Goal: Use online tool/utility: Utilize a website feature to perform a specific function

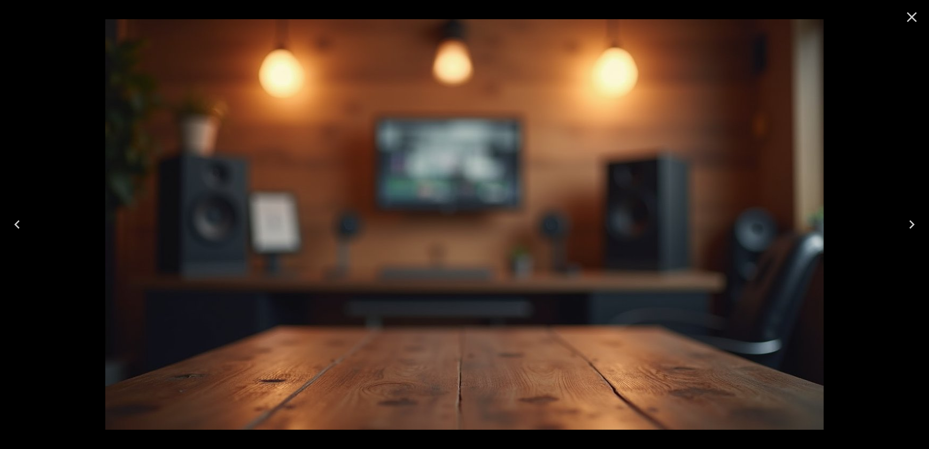
click at [89, 121] on div at bounding box center [464, 224] width 929 height 449
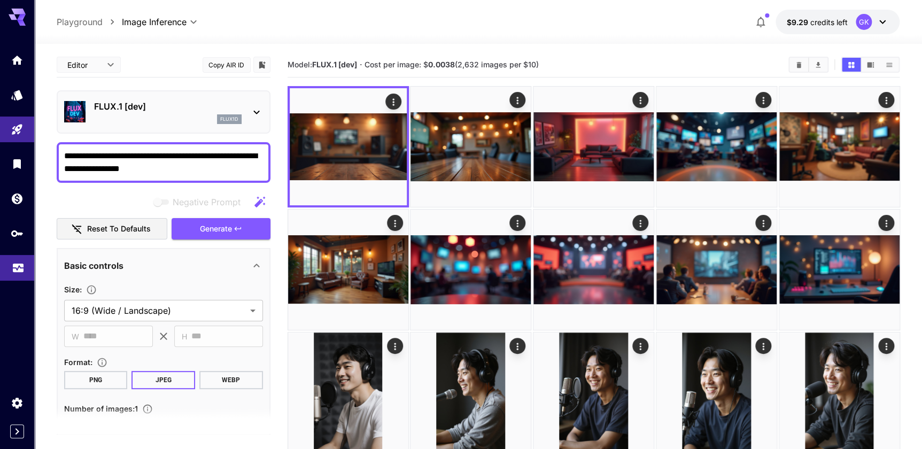
click at [18, 271] on icon "Usage" at bounding box center [18, 264] width 13 height 13
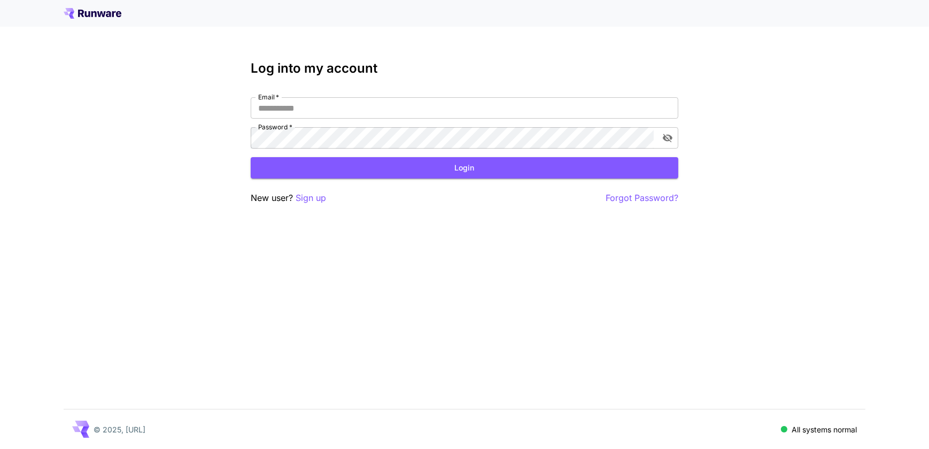
type input "**********"
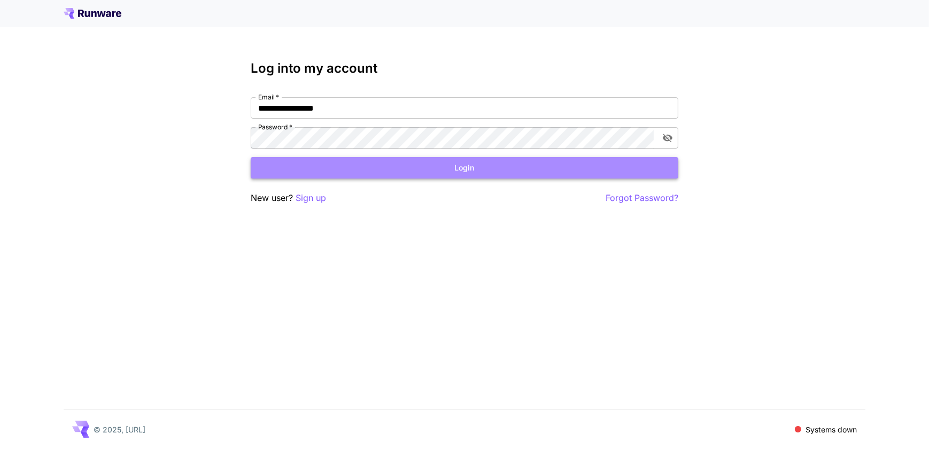
click at [346, 169] on button "Login" at bounding box center [465, 168] width 428 height 22
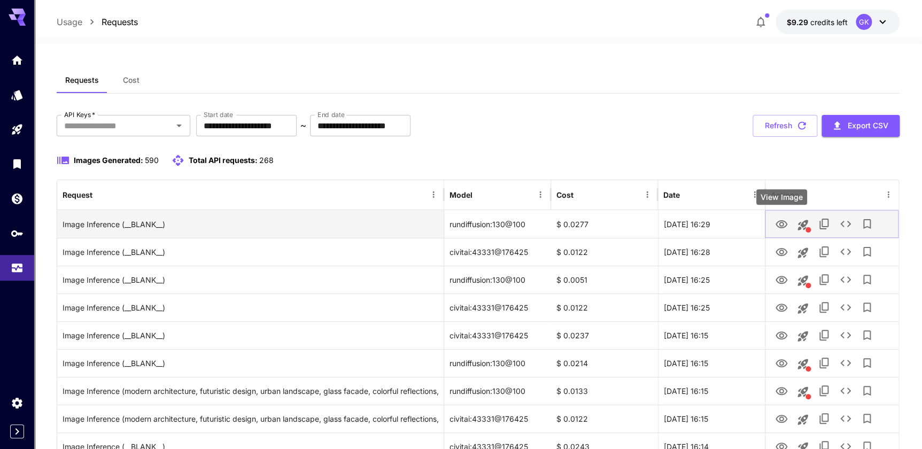
click at [779, 225] on icon "View Image" at bounding box center [782, 224] width 12 height 8
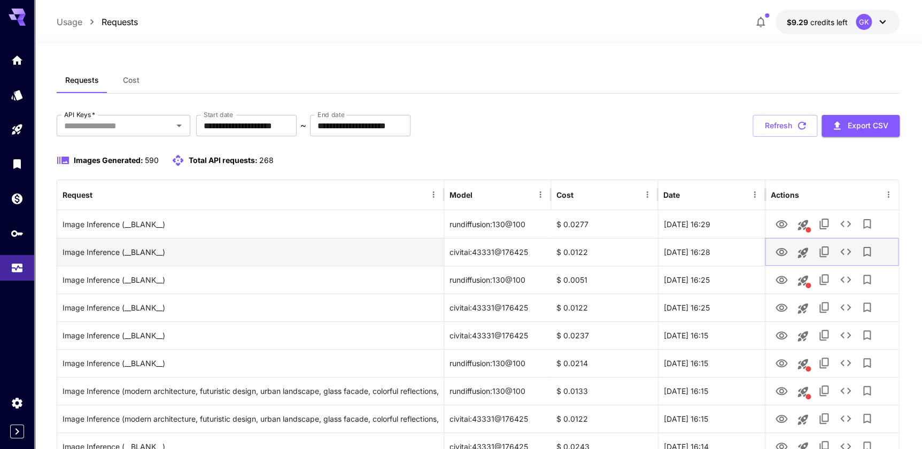
click at [782, 250] on icon "View Image" at bounding box center [782, 252] width 12 height 8
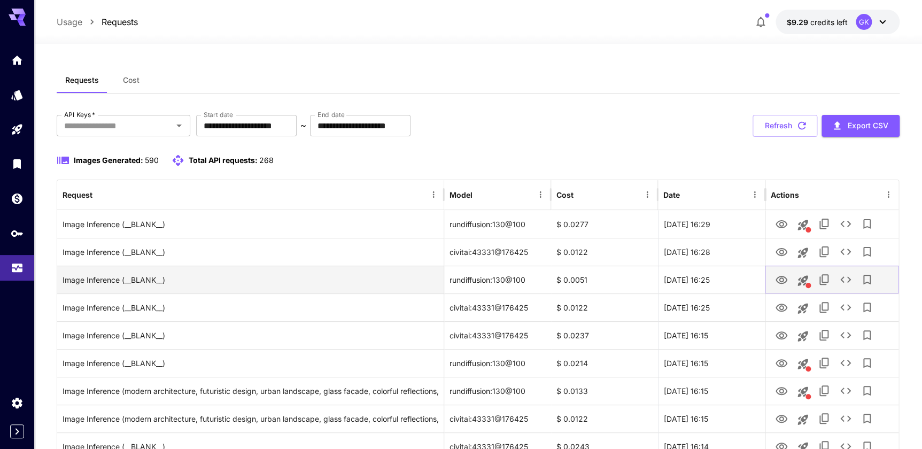
click at [786, 278] on icon "View Image" at bounding box center [781, 280] width 13 height 13
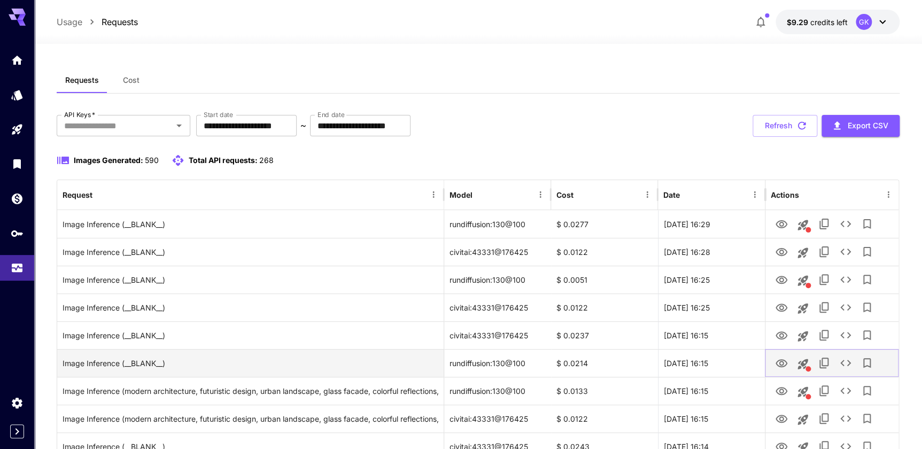
click at [778, 363] on icon "View Image" at bounding box center [781, 363] width 13 height 13
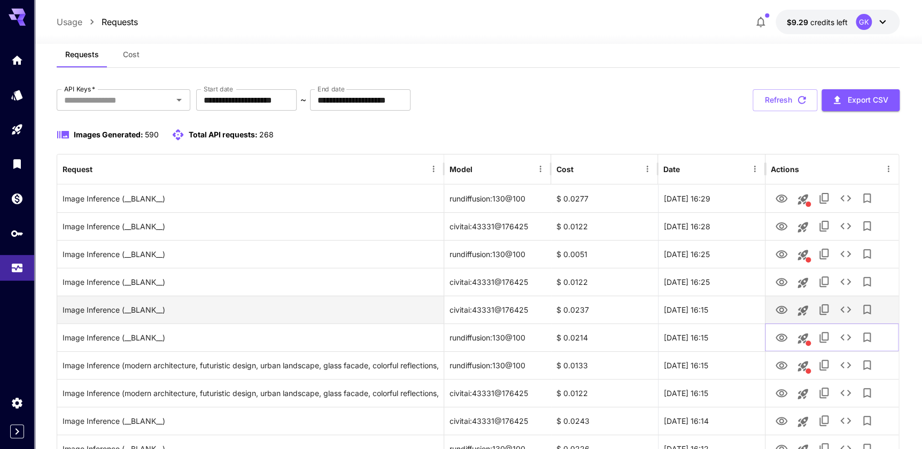
scroll to position [48, 0]
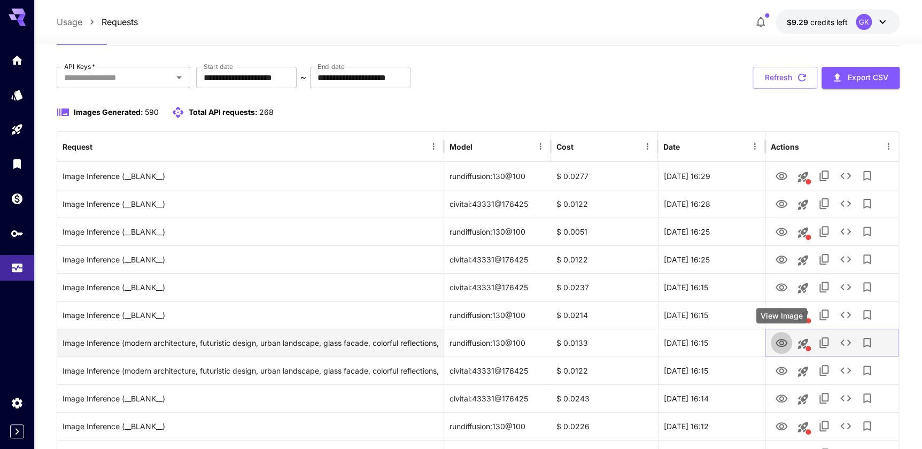
click at [779, 347] on icon "View Image" at bounding box center [781, 343] width 13 height 13
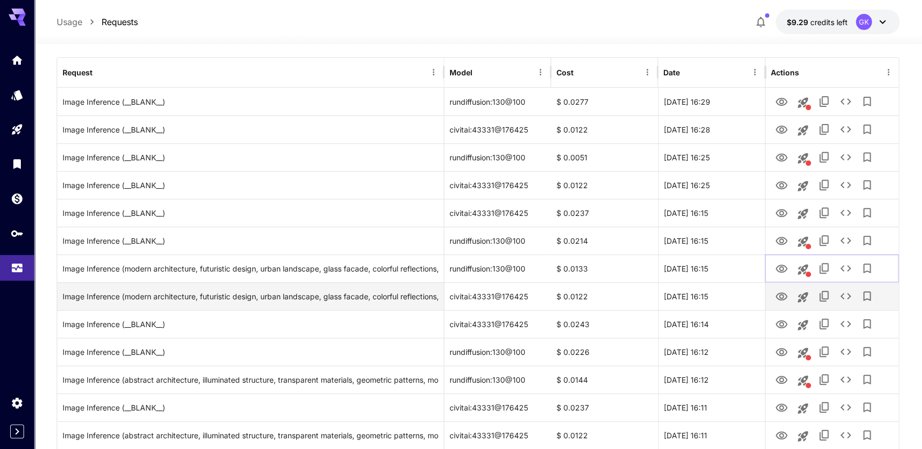
scroll to position [145, 0]
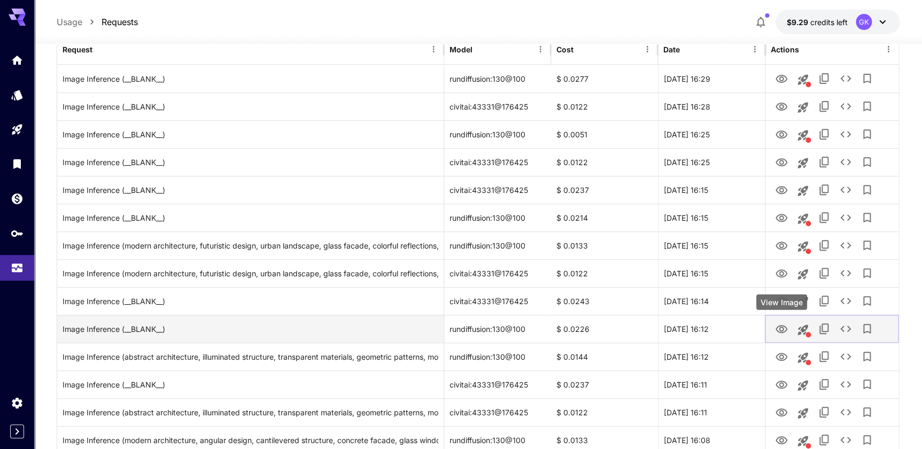
click at [775, 331] on icon "View Image" at bounding box center [781, 329] width 13 height 13
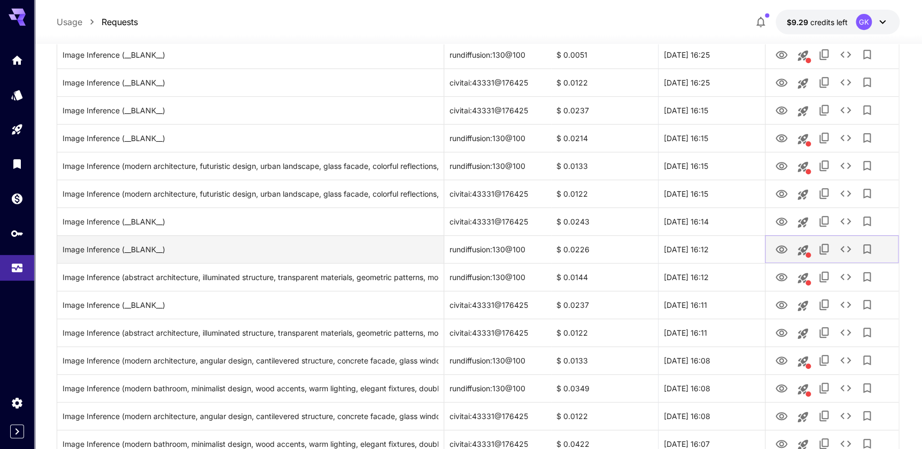
scroll to position [243, 0]
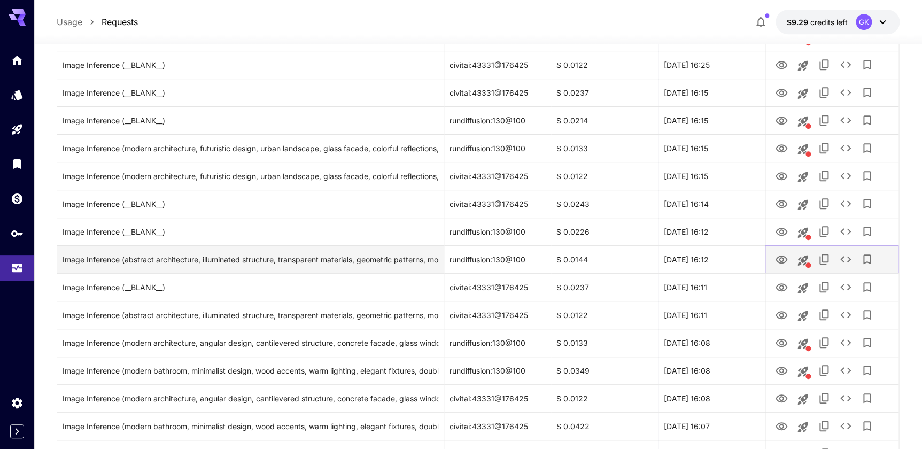
click at [782, 256] on icon "View Image" at bounding box center [781, 259] width 13 height 13
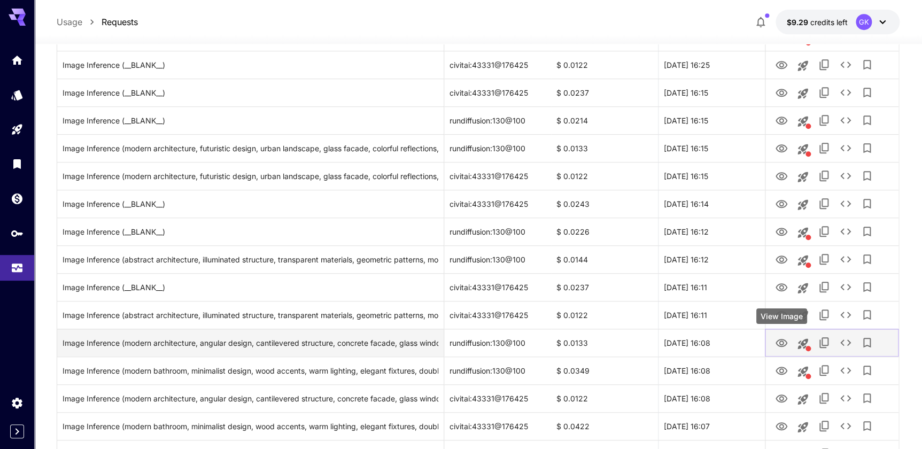
click at [778, 341] on icon "View Image" at bounding box center [781, 343] width 13 height 13
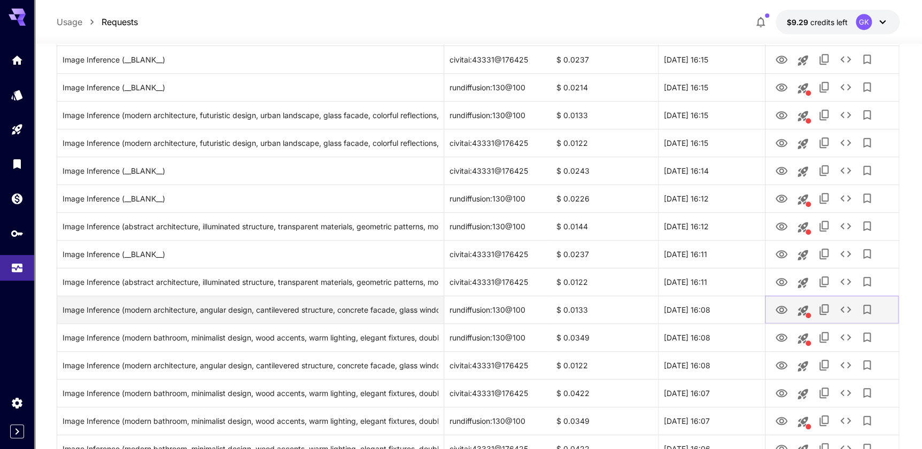
scroll to position [291, 0]
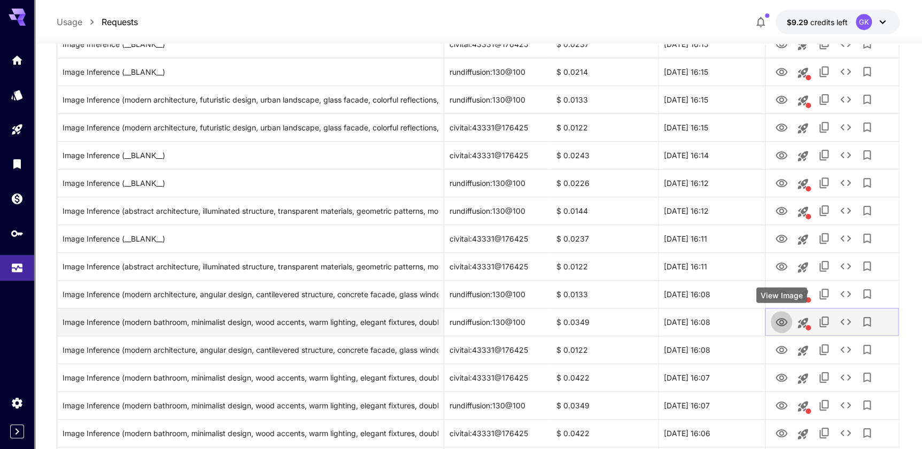
click at [774, 319] on button "View Image" at bounding box center [781, 322] width 21 height 22
click at [774, 324] on button "View Image" at bounding box center [781, 322] width 21 height 22
click at [788, 322] on button "View Image" at bounding box center [781, 322] width 21 height 22
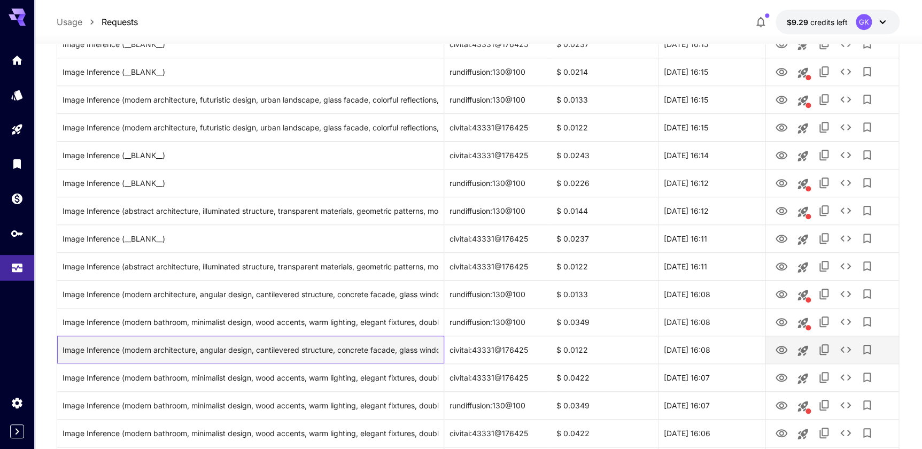
click at [204, 342] on div "Image Inference (modern architecture, angular design, cantilevered structure, c…" at bounding box center [251, 349] width 376 height 27
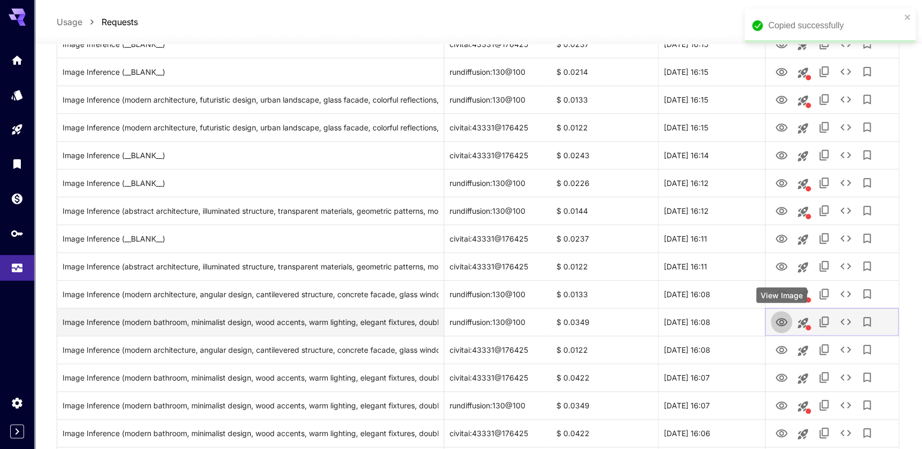
click at [775, 321] on icon "View Image" at bounding box center [781, 322] width 13 height 13
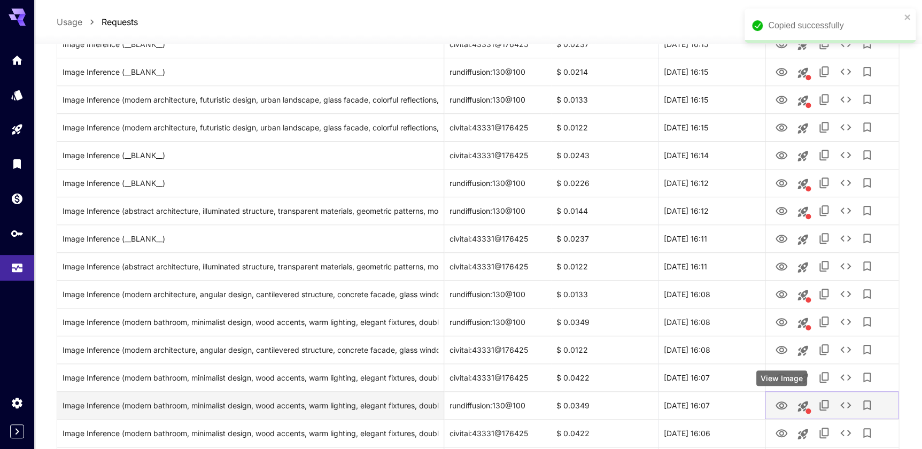
click at [781, 401] on icon "View Image" at bounding box center [782, 405] width 12 height 8
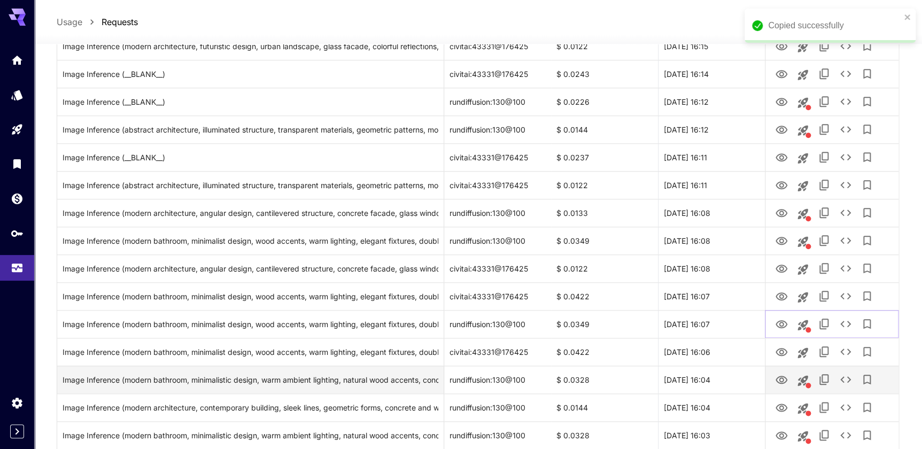
scroll to position [389, 0]
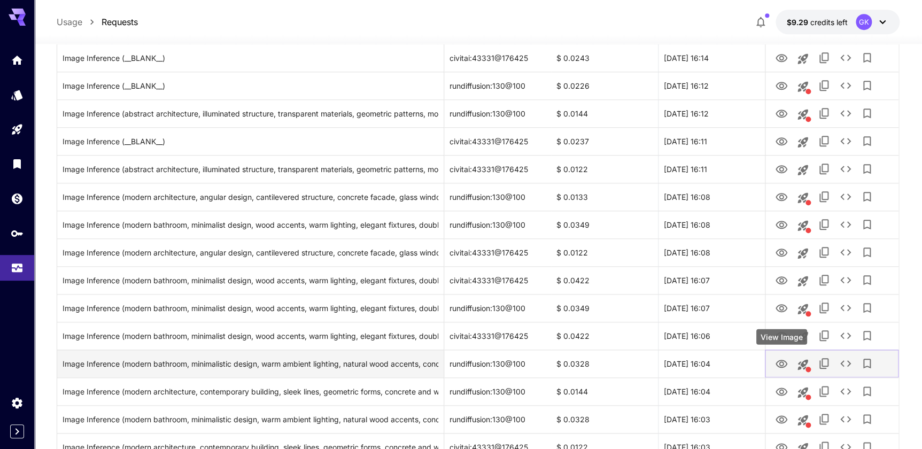
click at [779, 358] on icon "View Image" at bounding box center [781, 364] width 13 height 13
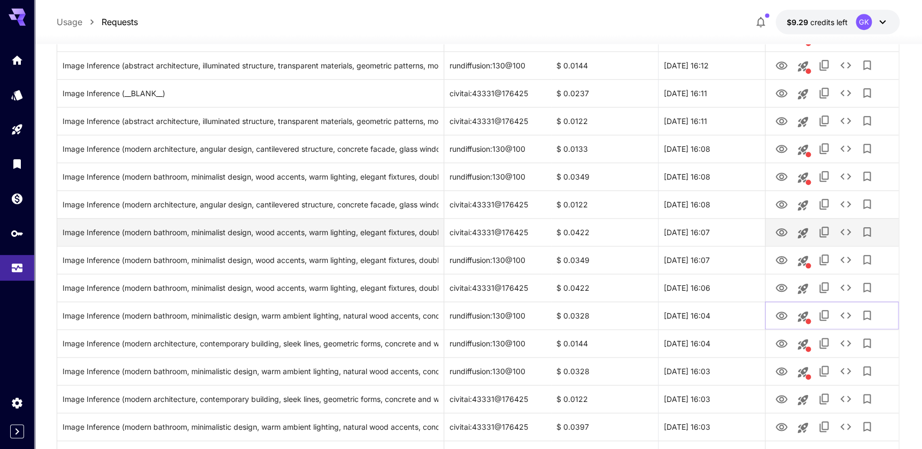
scroll to position [437, 0]
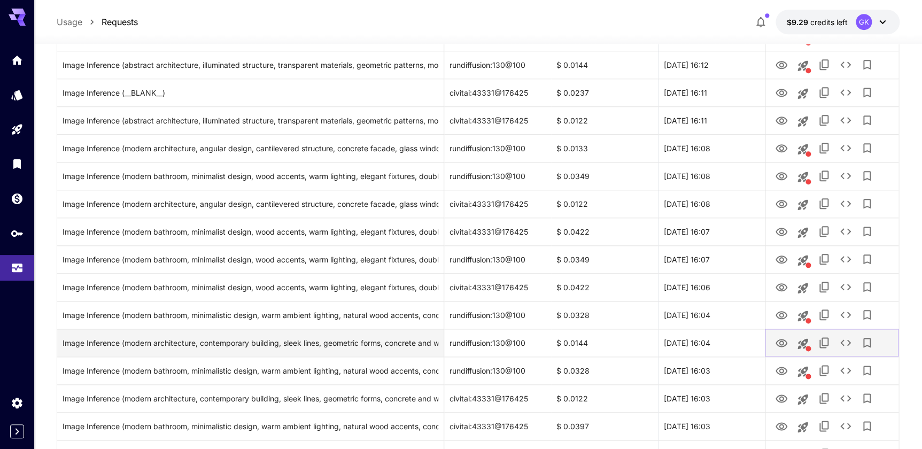
click at [782, 339] on icon "View Image" at bounding box center [782, 343] width 12 height 8
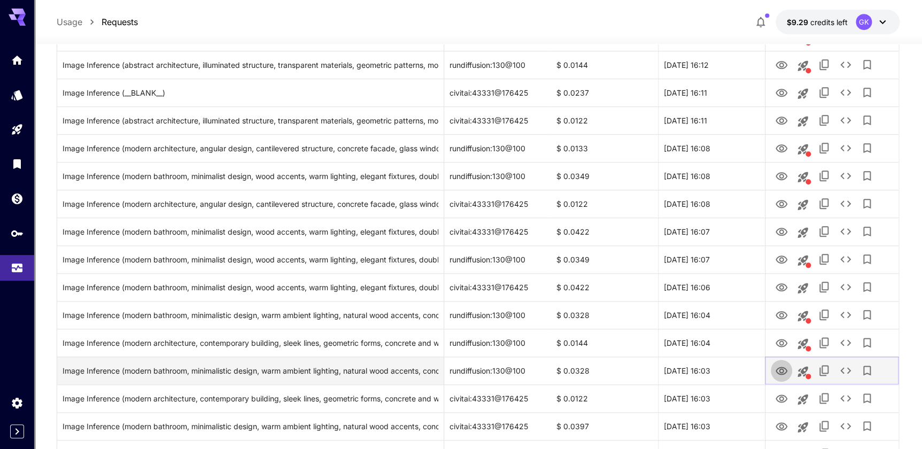
click at [776, 373] on icon "View Image" at bounding box center [781, 371] width 13 height 13
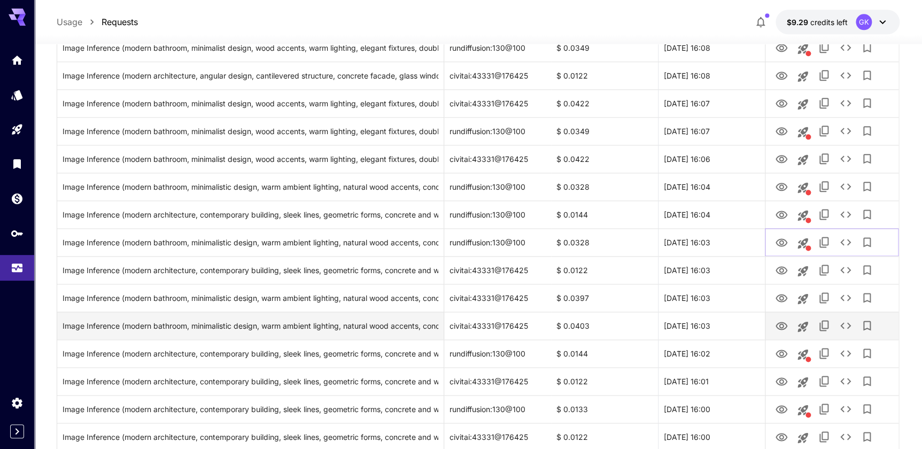
scroll to position [583, 0]
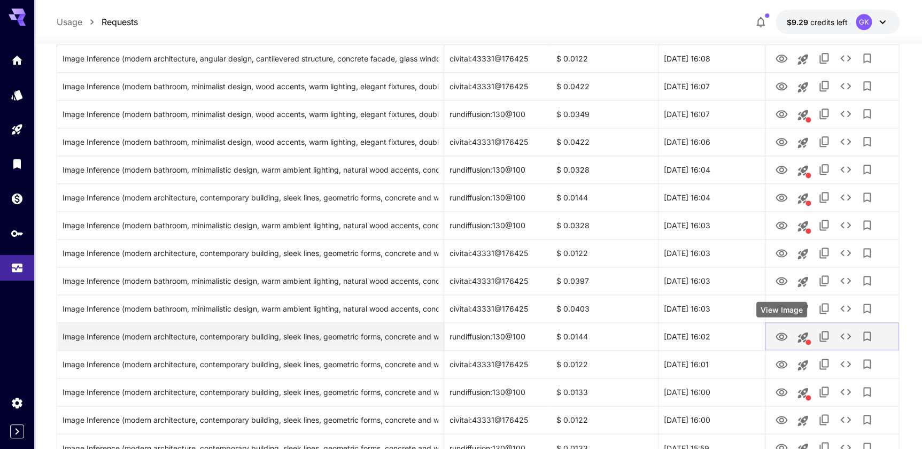
click at [786, 336] on icon "View Image" at bounding box center [782, 337] width 12 height 8
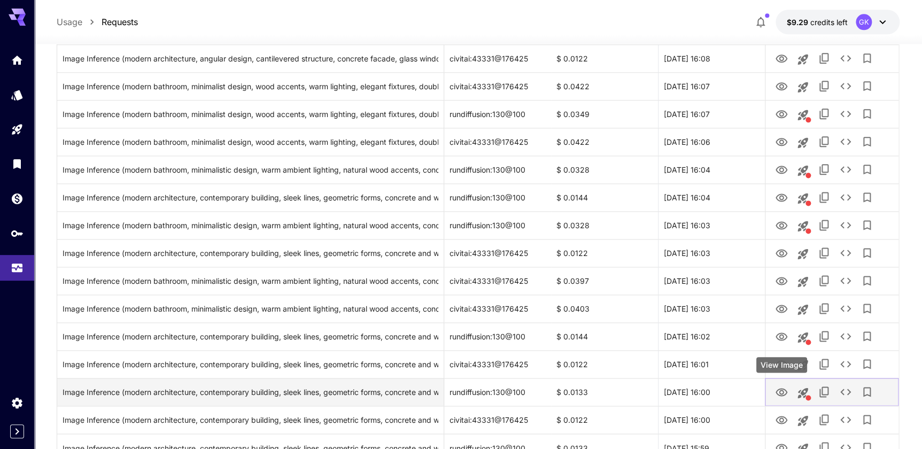
click at [775, 393] on icon "View Image" at bounding box center [781, 392] width 13 height 13
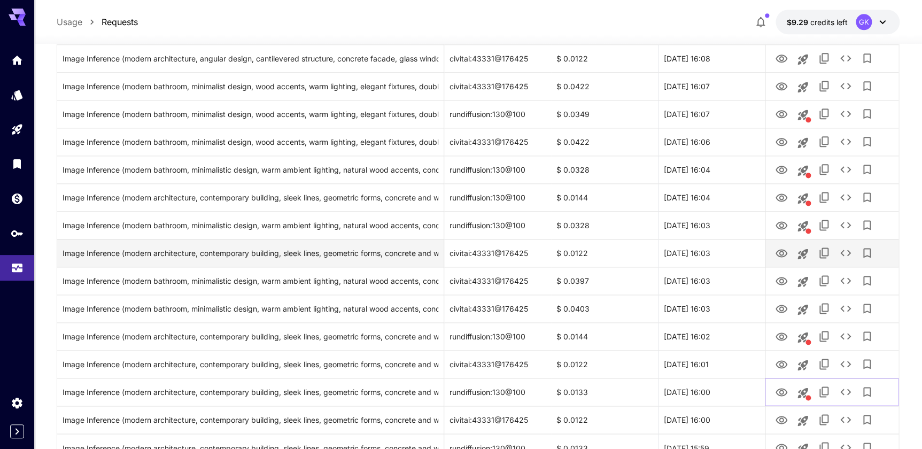
scroll to position [680, 0]
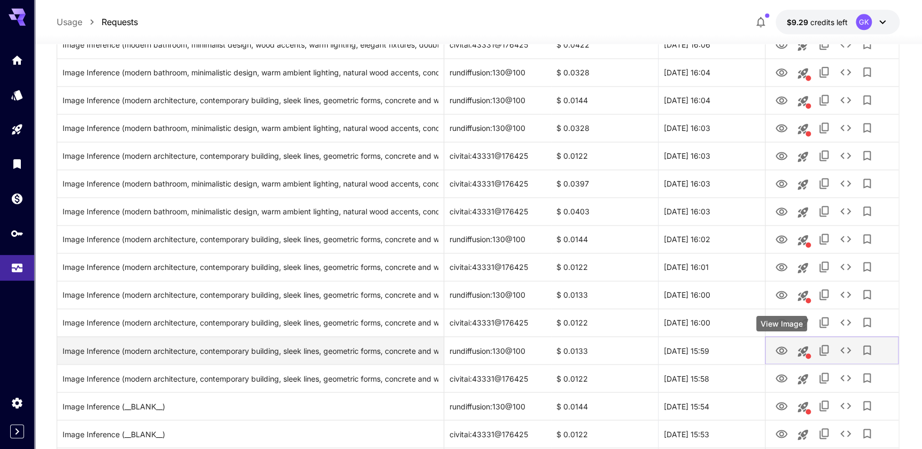
click at [779, 350] on icon "View Image" at bounding box center [782, 350] width 12 height 8
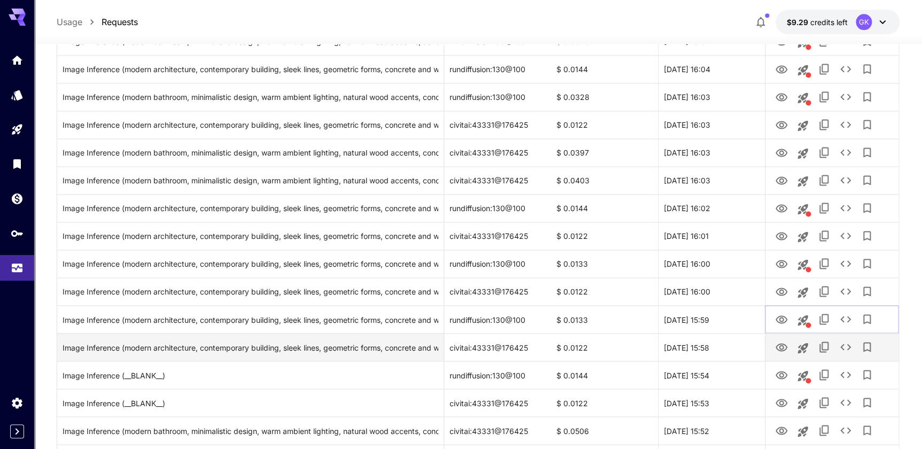
scroll to position [729, 0]
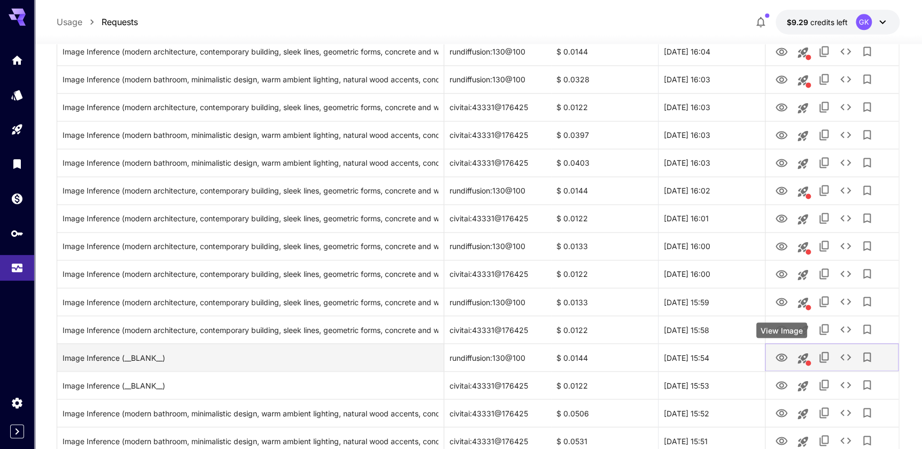
click at [781, 364] on button "View Image" at bounding box center [781, 357] width 21 height 22
click at [781, 359] on icon "View Image" at bounding box center [781, 357] width 13 height 13
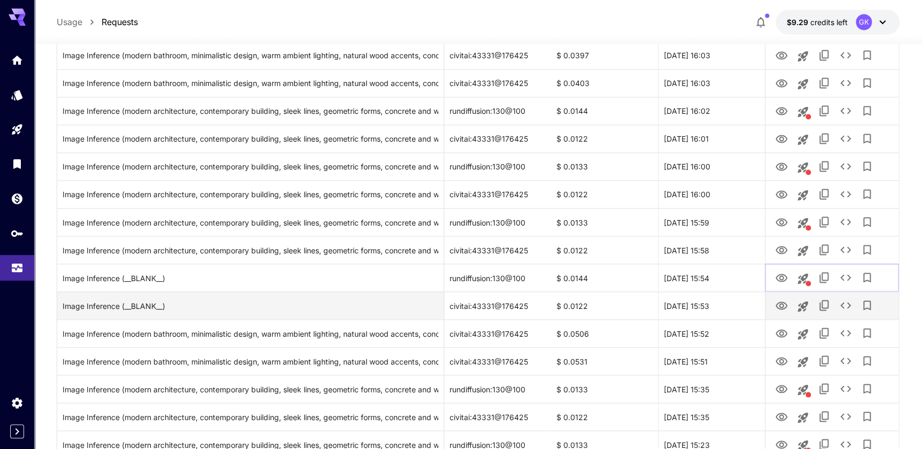
scroll to position [826, 0]
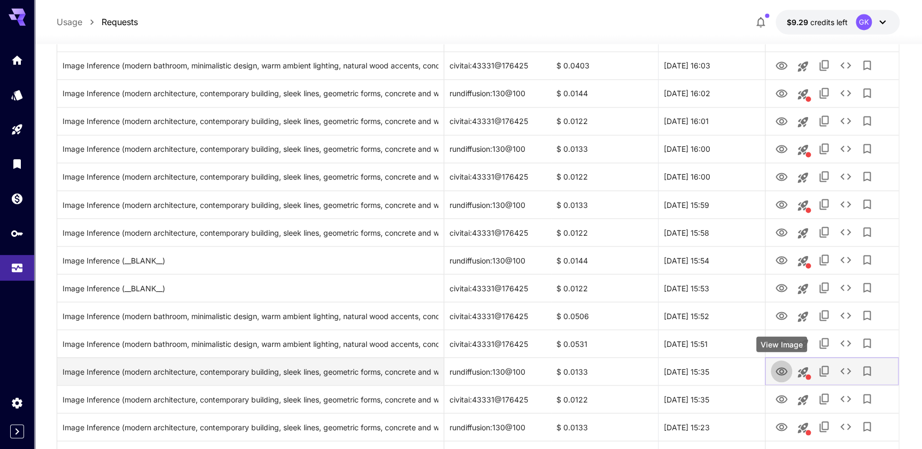
click at [777, 372] on icon "View Image" at bounding box center [782, 371] width 12 height 8
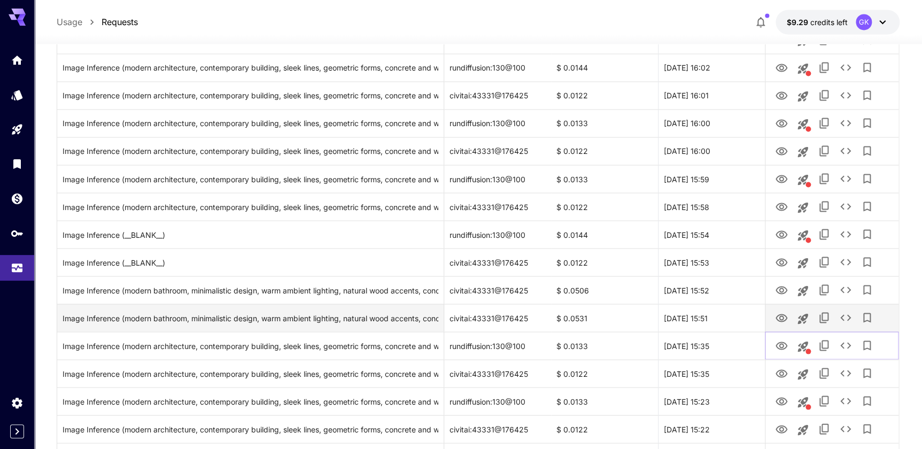
scroll to position [875, 0]
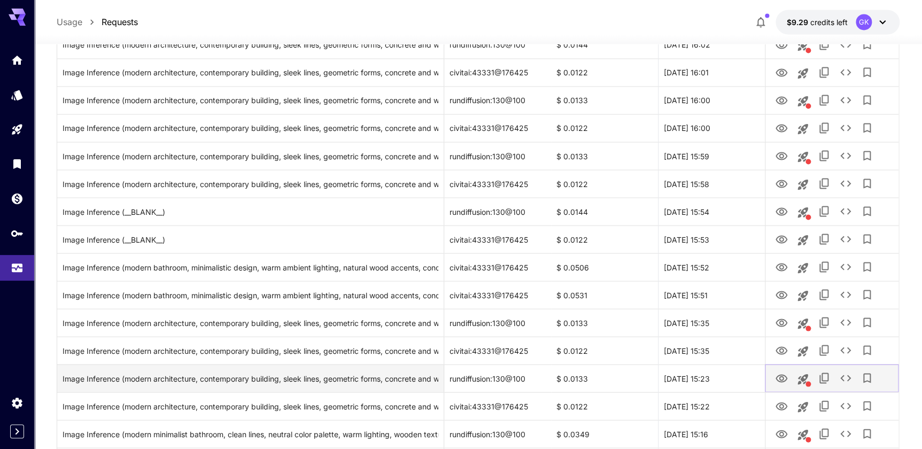
click at [774, 376] on button "View Image" at bounding box center [781, 378] width 21 height 22
click at [782, 384] on icon "View Image" at bounding box center [781, 378] width 13 height 13
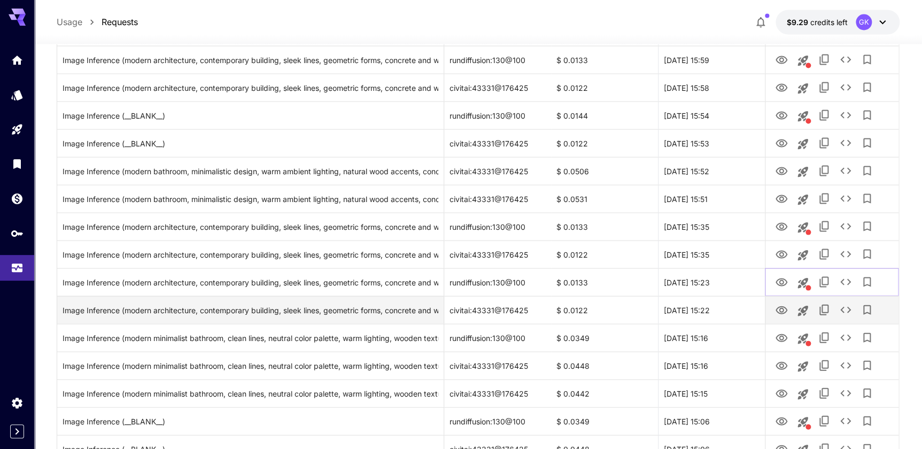
scroll to position [972, 0]
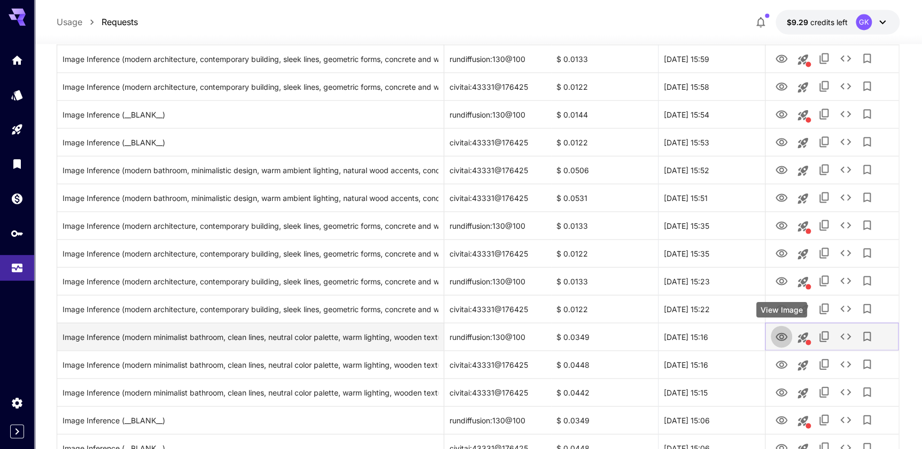
click at [776, 337] on icon "View Image" at bounding box center [782, 337] width 12 height 8
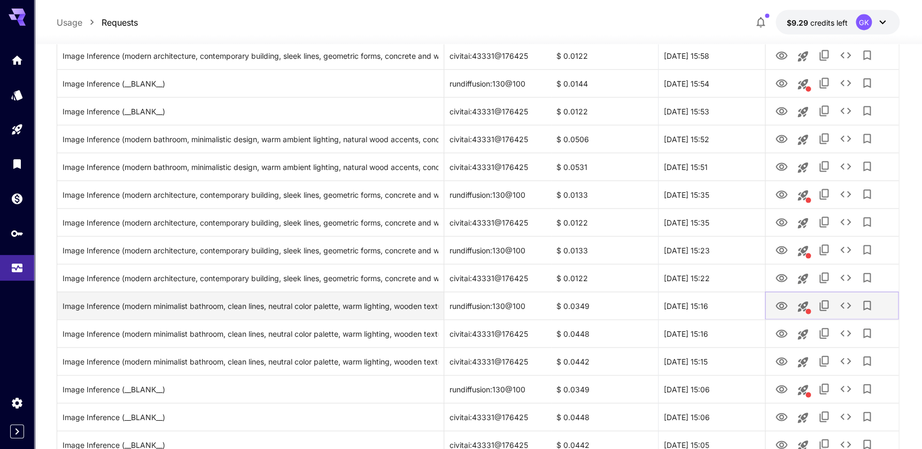
scroll to position [1021, 0]
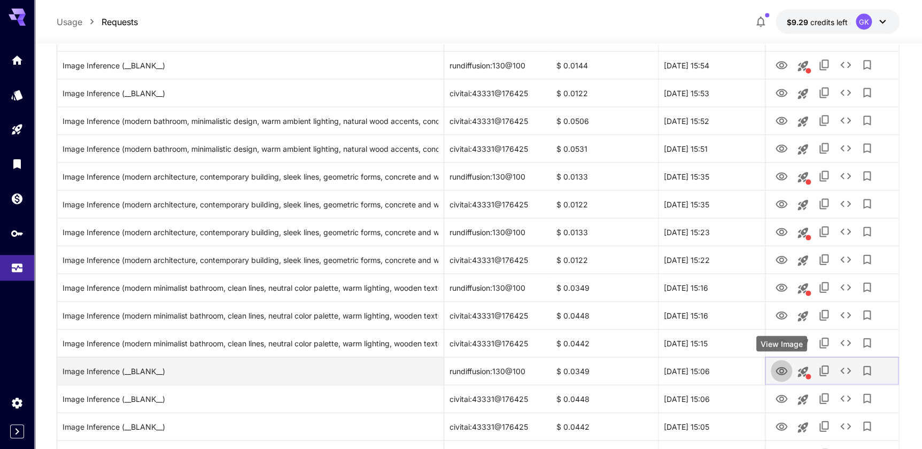
click at [784, 367] on icon "View Image" at bounding box center [781, 371] width 13 height 13
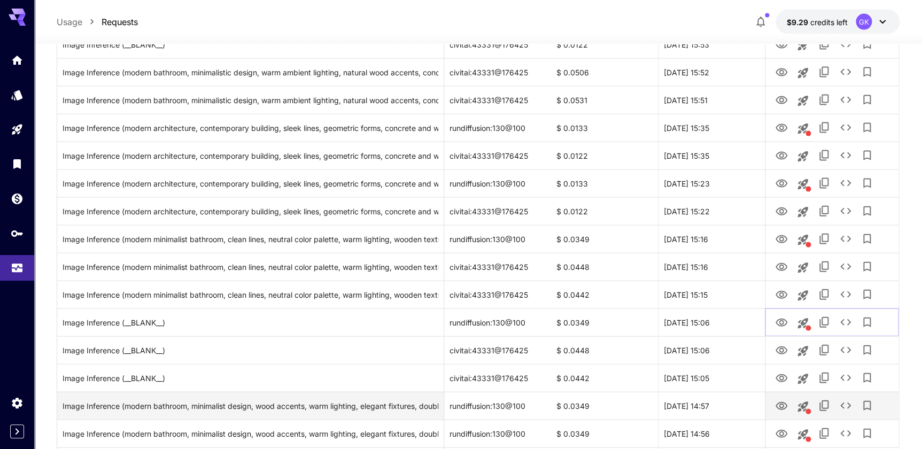
scroll to position [1117, 0]
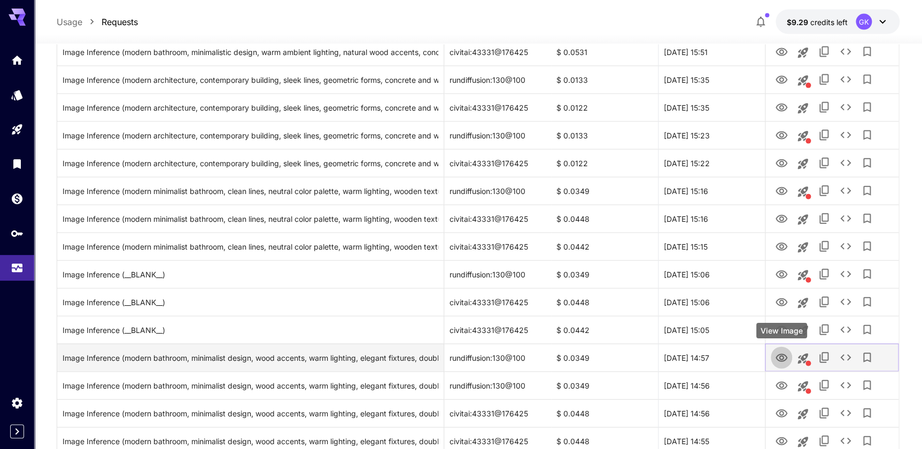
click at [781, 357] on icon "View Image" at bounding box center [781, 358] width 13 height 13
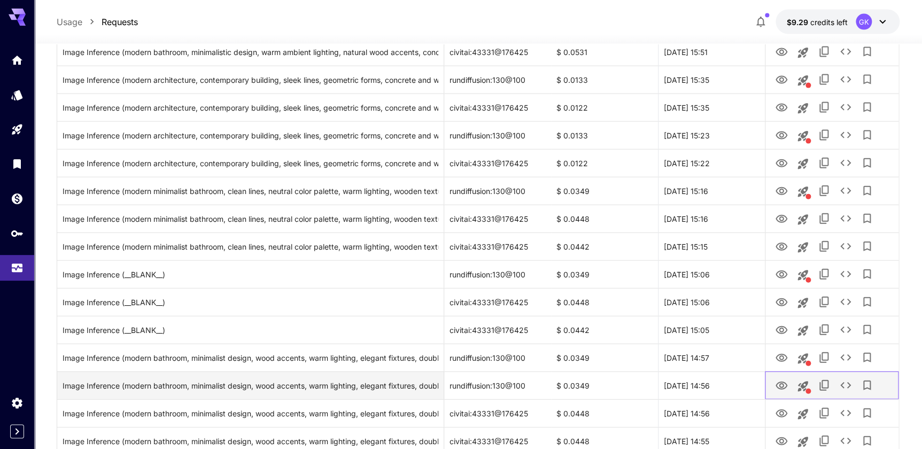
click at [768, 385] on div at bounding box center [832, 386] width 134 height 28
click at [775, 384] on icon "View Image" at bounding box center [781, 386] width 13 height 13
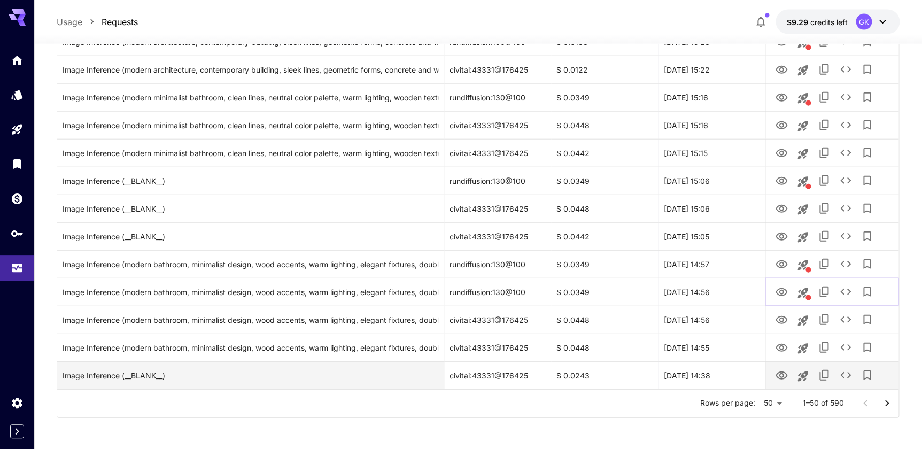
scroll to position [1211, 0]
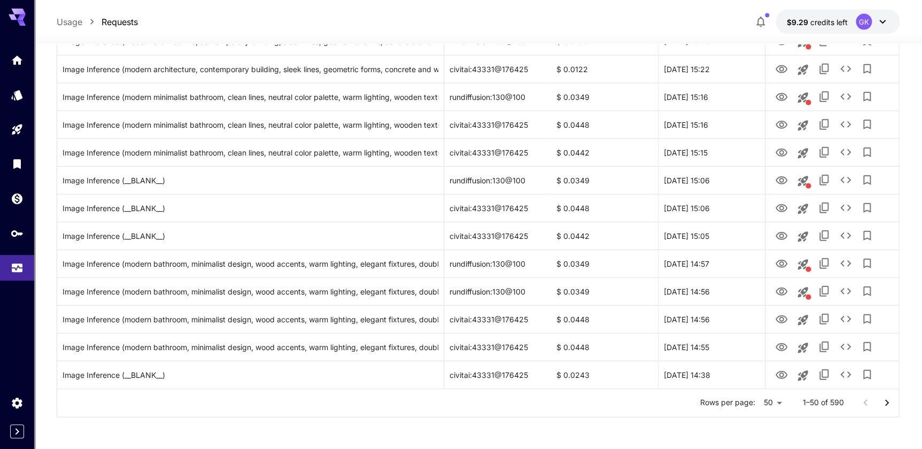
click at [874, 405] on div at bounding box center [876, 402] width 43 height 21
click at [880, 405] on icon "Go to next page" at bounding box center [886, 403] width 13 height 13
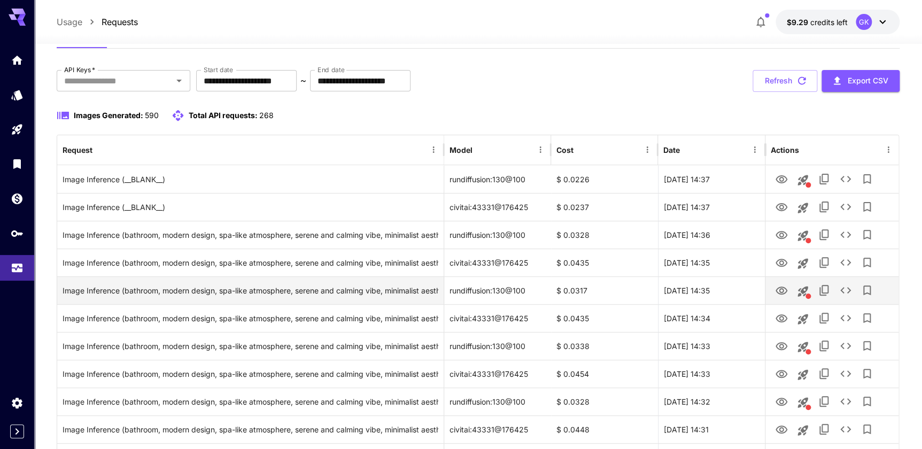
scroll to position [0, 0]
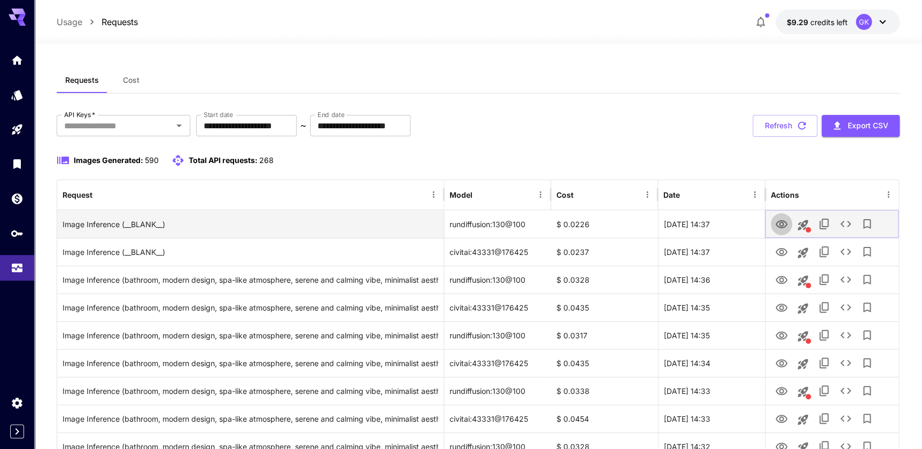
click at [782, 229] on icon "View Image" at bounding box center [781, 224] width 13 height 13
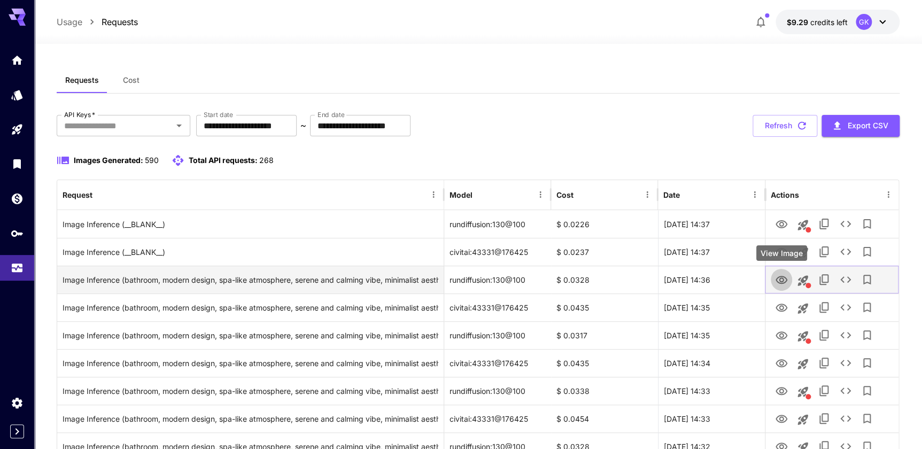
click at [779, 280] on icon "View Image" at bounding box center [782, 280] width 12 height 8
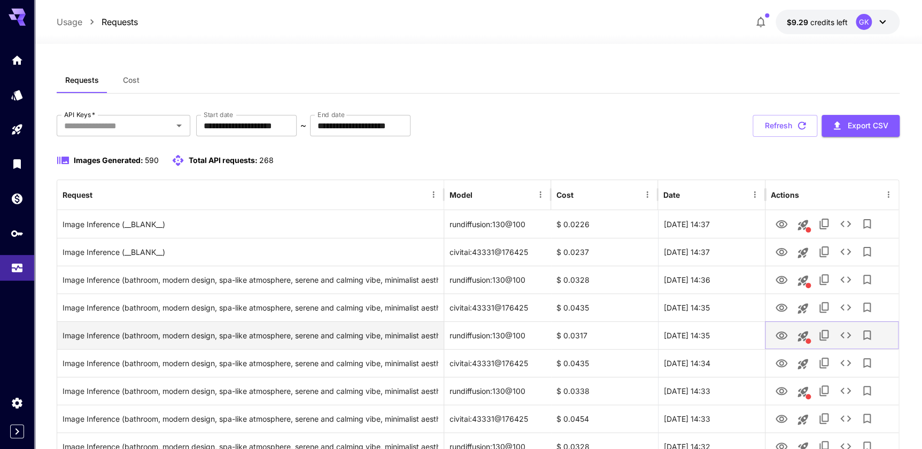
click at [786, 334] on icon "View Image" at bounding box center [782, 335] width 12 height 8
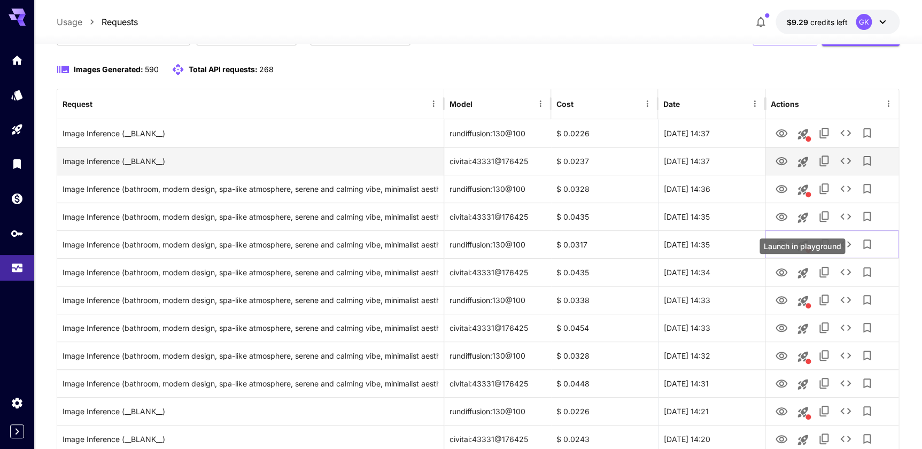
scroll to position [97, 0]
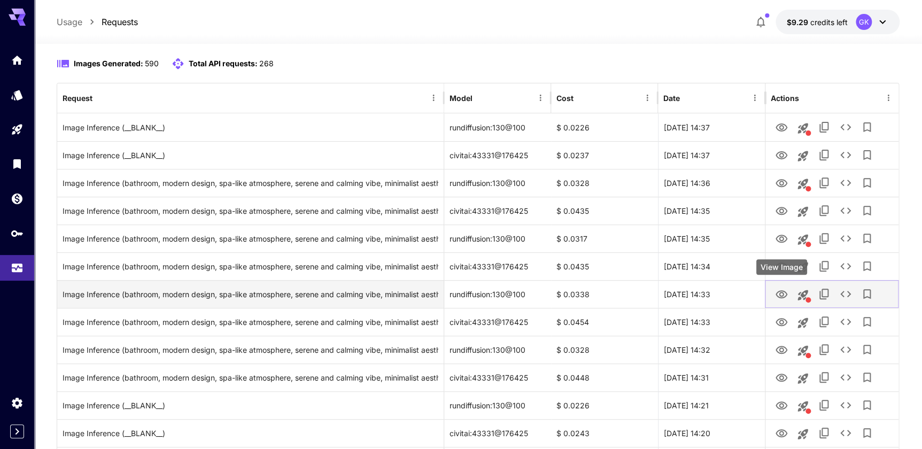
click at [778, 294] on icon "View Image" at bounding box center [781, 294] width 13 height 13
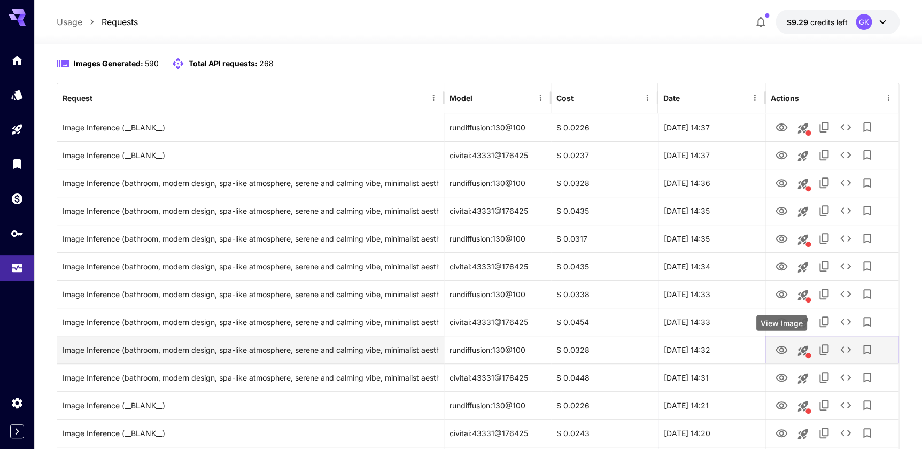
click at [774, 353] on button "View Image" at bounding box center [781, 349] width 21 height 22
click at [784, 347] on icon "View Image" at bounding box center [782, 350] width 12 height 8
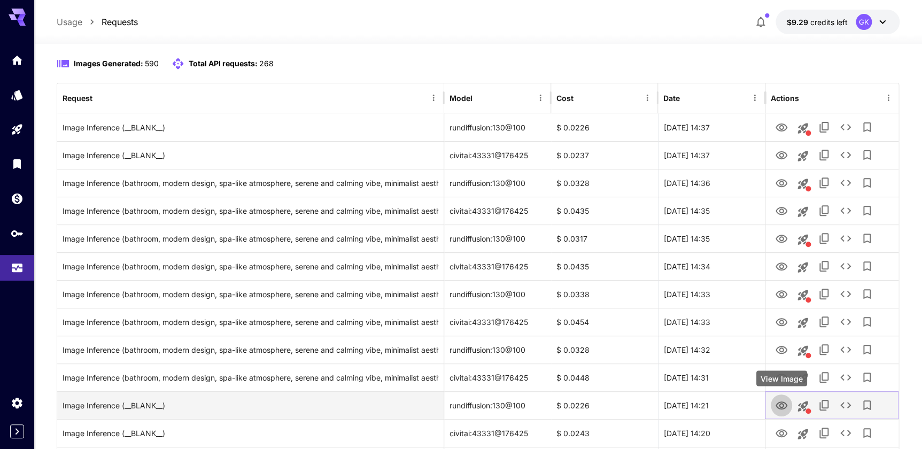
click at [777, 404] on icon "View Image" at bounding box center [781, 405] width 13 height 13
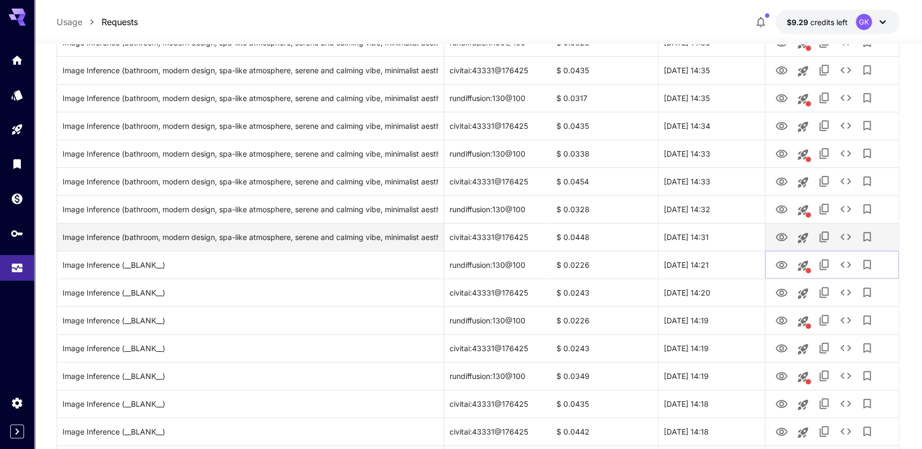
scroll to position [243, 0]
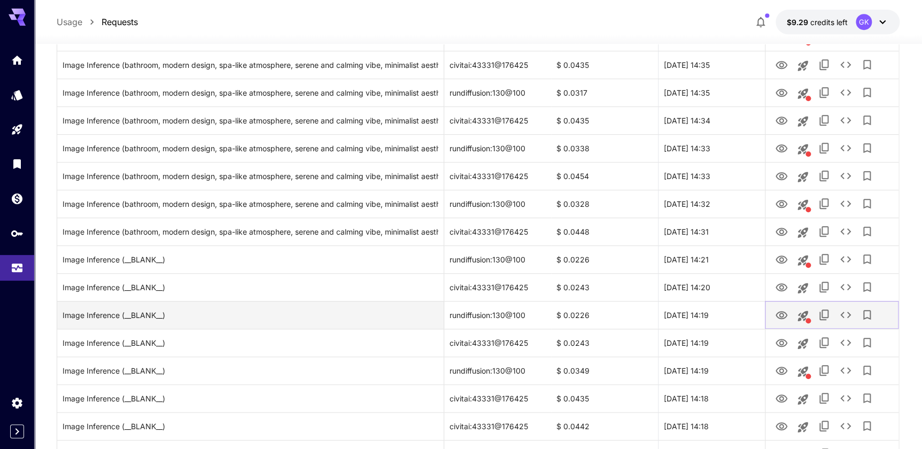
click at [781, 315] on icon "View Image" at bounding box center [781, 315] width 13 height 13
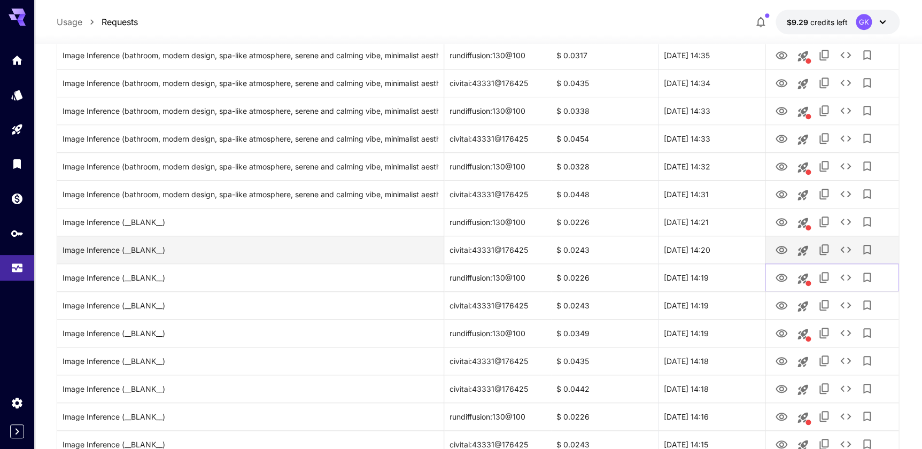
scroll to position [291, 0]
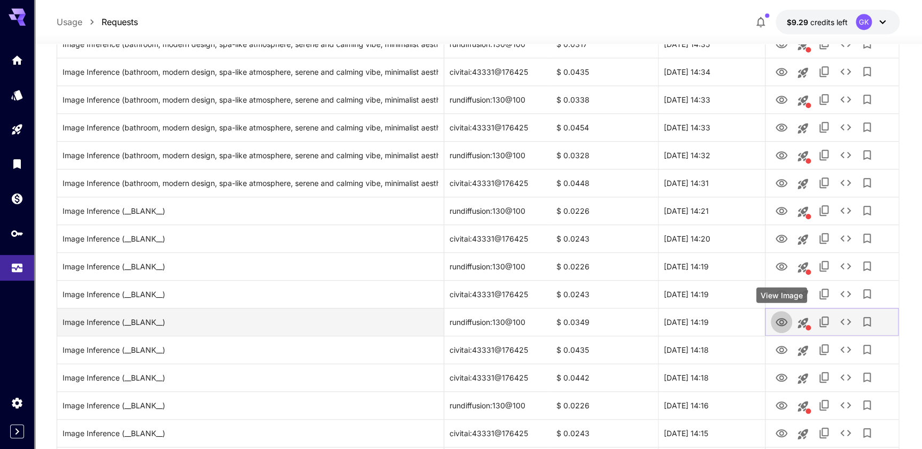
click at [785, 326] on icon "View Image" at bounding box center [781, 322] width 13 height 13
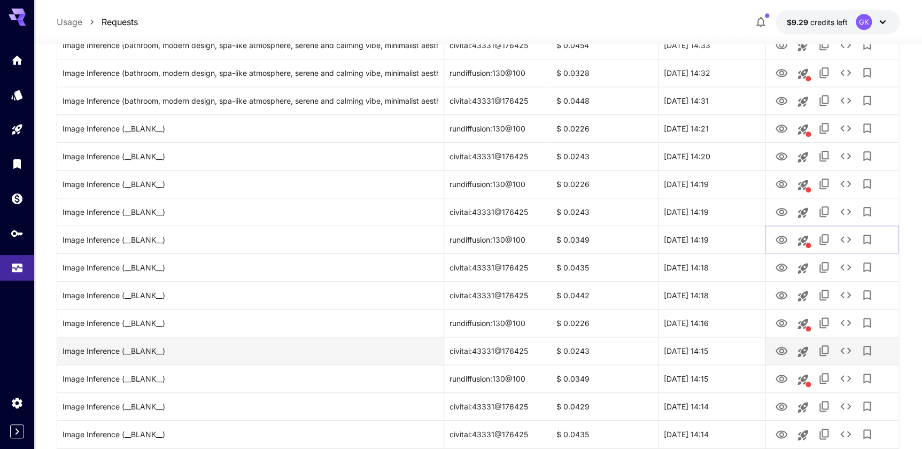
scroll to position [389, 0]
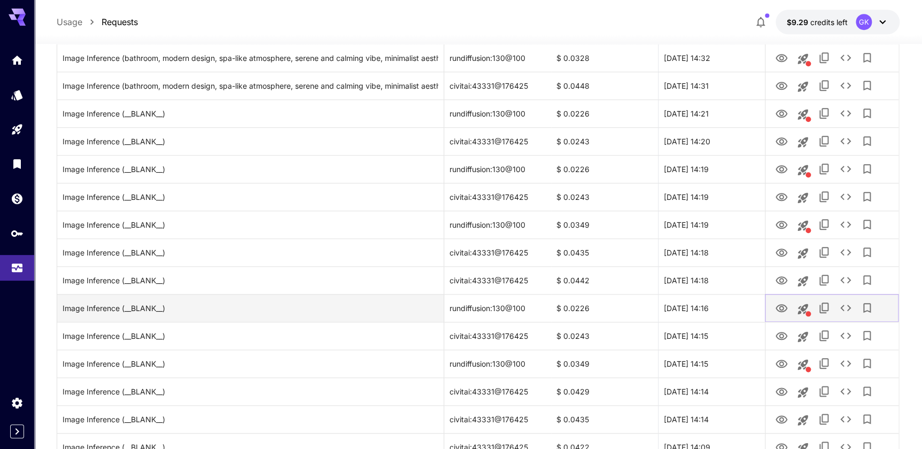
click at [781, 308] on icon "View Image" at bounding box center [781, 308] width 13 height 13
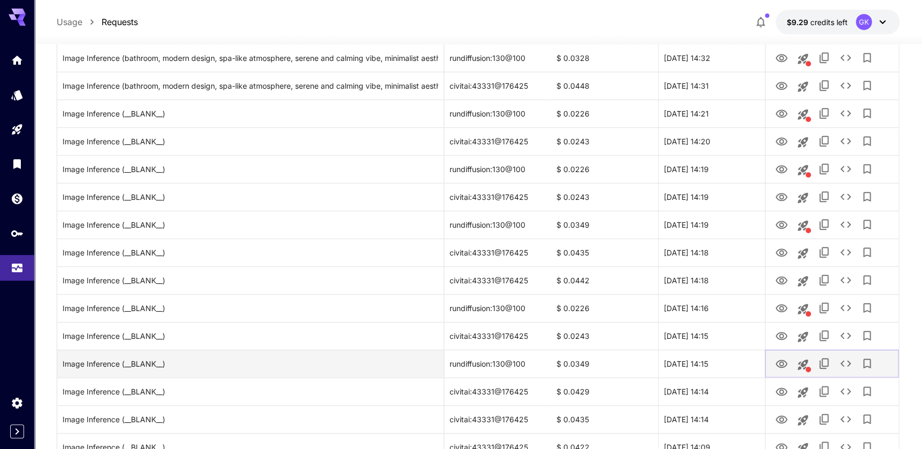
click at [790, 368] on button "View Image" at bounding box center [781, 363] width 21 height 22
click at [785, 368] on icon "View Image" at bounding box center [781, 364] width 13 height 13
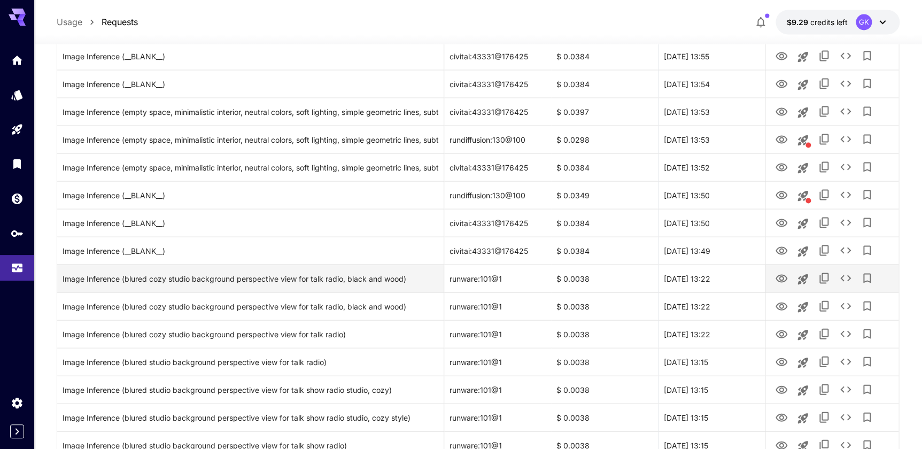
scroll to position [919, 0]
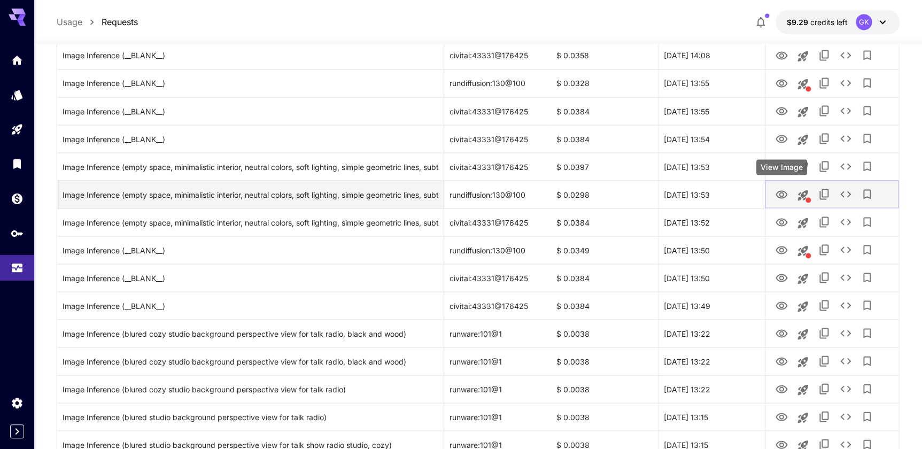
click at [787, 197] on button "View Image" at bounding box center [781, 194] width 21 height 22
click at [774, 189] on button "View Image" at bounding box center [781, 194] width 21 height 22
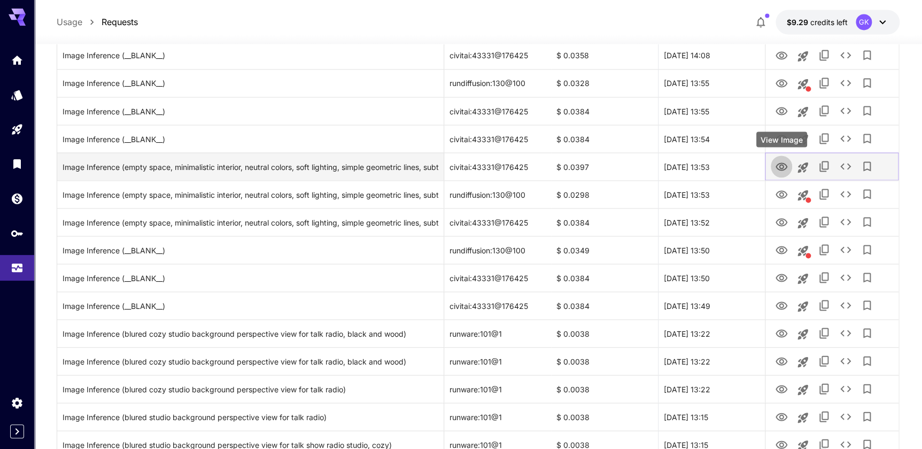
click at [781, 166] on icon "View Image" at bounding box center [781, 166] width 13 height 13
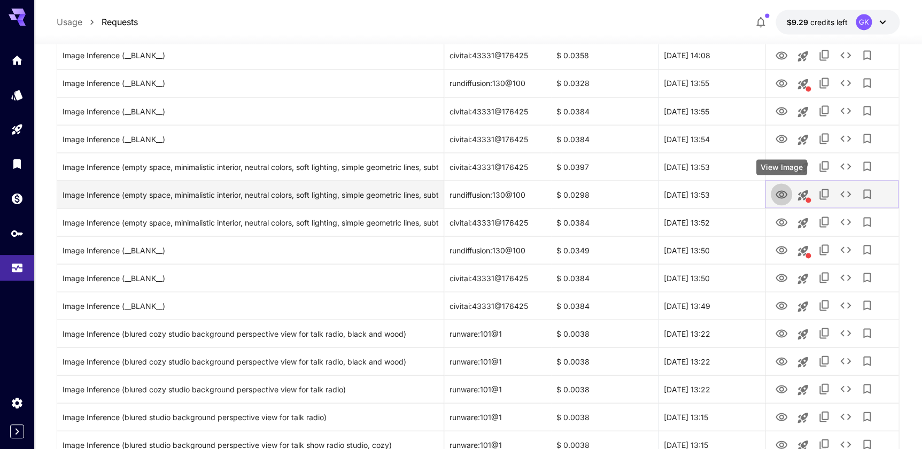
click at [784, 195] on icon "View Image" at bounding box center [781, 194] width 13 height 13
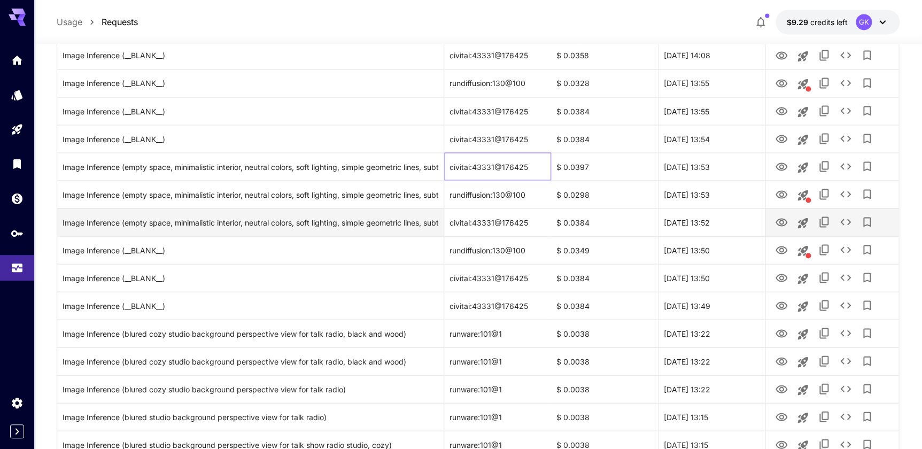
drag, startPoint x: 501, startPoint y: 171, endPoint x: 516, endPoint y: 210, distance: 41.5
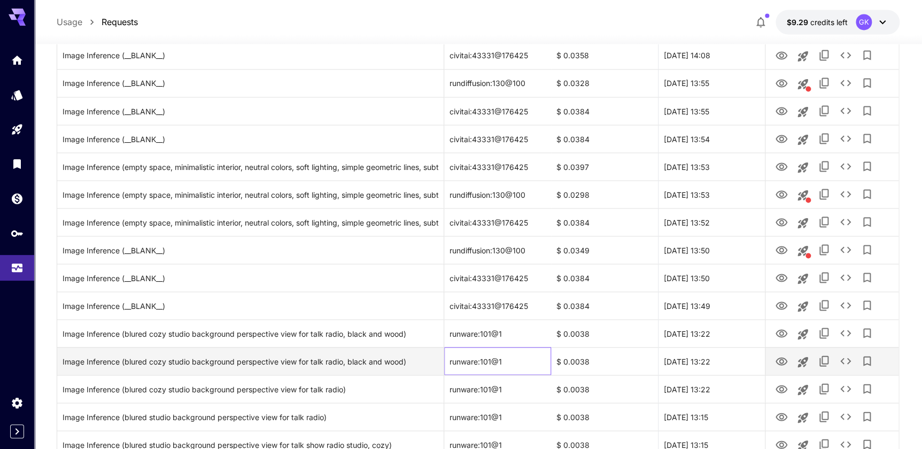
drag, startPoint x: 516, startPoint y: 210, endPoint x: 444, endPoint y: 353, distance: 160.4
click at [444, 353] on div "runware:101@1" at bounding box center [497, 361] width 107 height 28
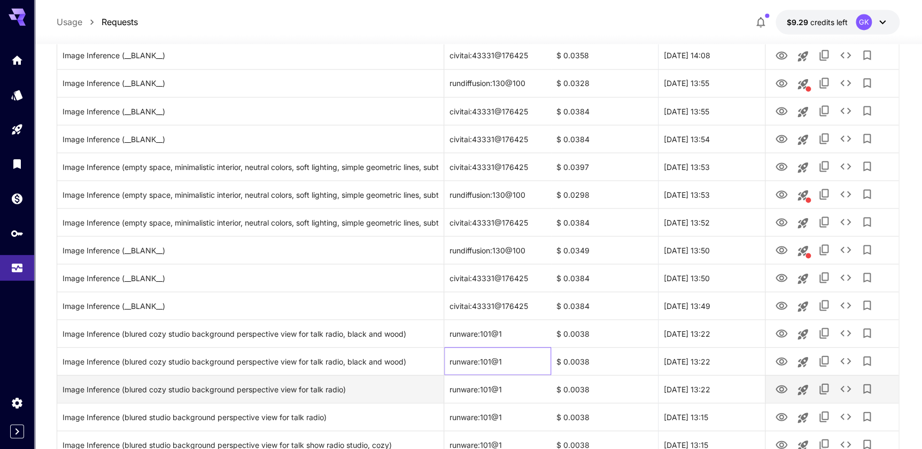
drag, startPoint x: 554, startPoint y: 353, endPoint x: 684, endPoint y: 379, distance: 132.9
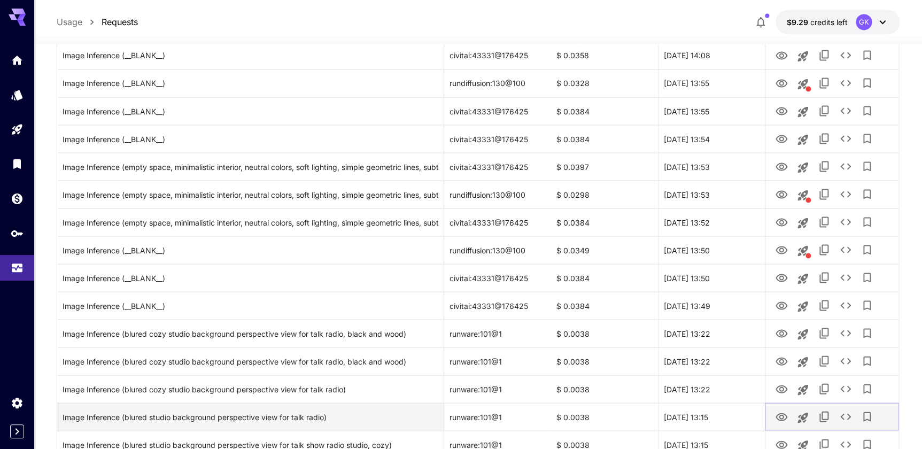
drag, startPoint x: 684, startPoint y: 379, endPoint x: 809, endPoint y: 412, distance: 129.4
click at [809, 412] on button "Launch in playground" at bounding box center [802, 417] width 21 height 21
